Goal: Information Seeking & Learning: Find specific fact

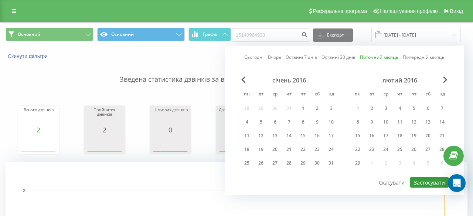
click at [424, 184] on button "Застосувати" at bounding box center [428, 182] width 39 height 11
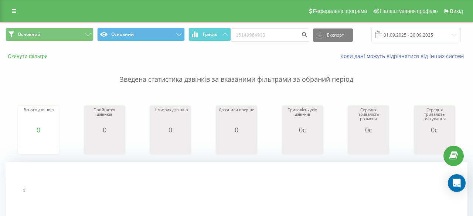
click at [36, 55] on button "Скинути фільтри" at bounding box center [29, 56] width 46 height 7
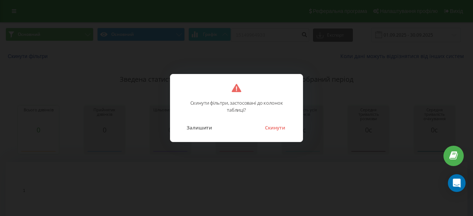
click at [278, 128] on button "Скинути" at bounding box center [275, 128] width 28 height 10
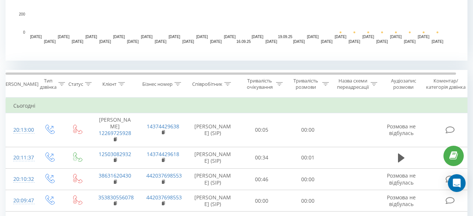
scroll to position [299, 0]
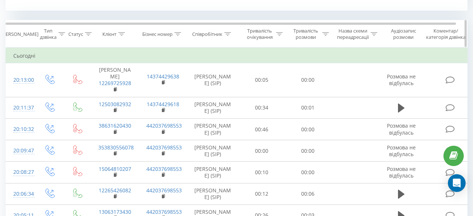
click at [228, 35] on icon at bounding box center [227, 34] width 7 height 4
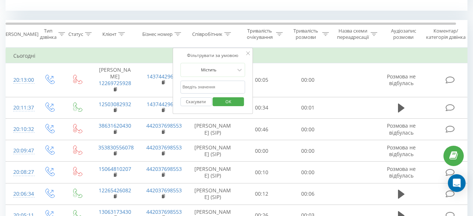
click at [199, 84] on input "text" at bounding box center [212, 86] width 65 height 13
type input "ь"
type input "[PERSON_NAME]"
click at [231, 102] on span "OK" at bounding box center [228, 101] width 21 height 11
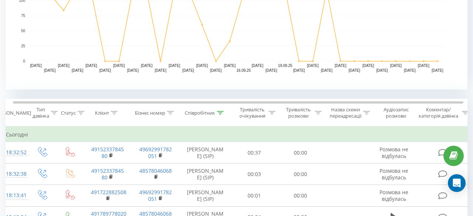
scroll to position [166, 0]
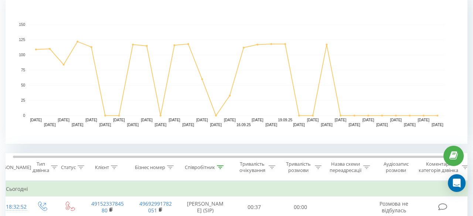
click at [358, 59] on rect "A chart." at bounding box center [236, 69] width 415 height 91
